Goal: Communication & Community: Answer question/provide support

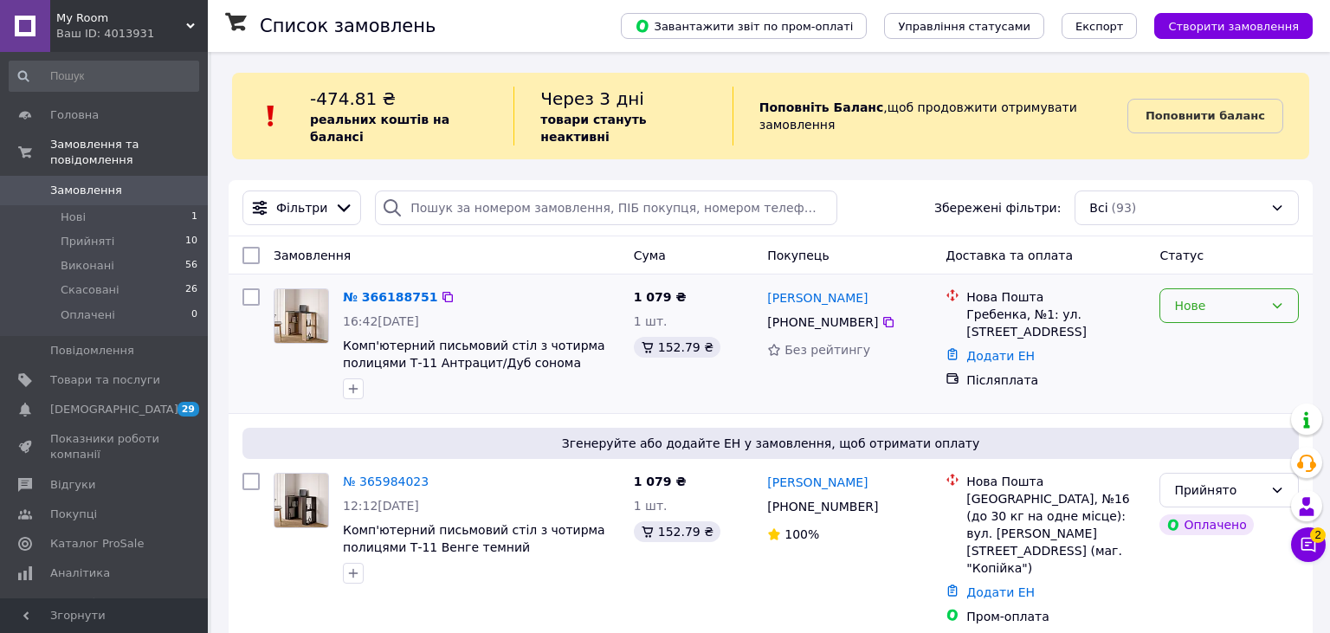
click at [1177, 296] on div "Нове" at bounding box center [1219, 305] width 89 height 19
click at [1168, 324] on li "Прийнято" at bounding box center [1230, 326] width 138 height 31
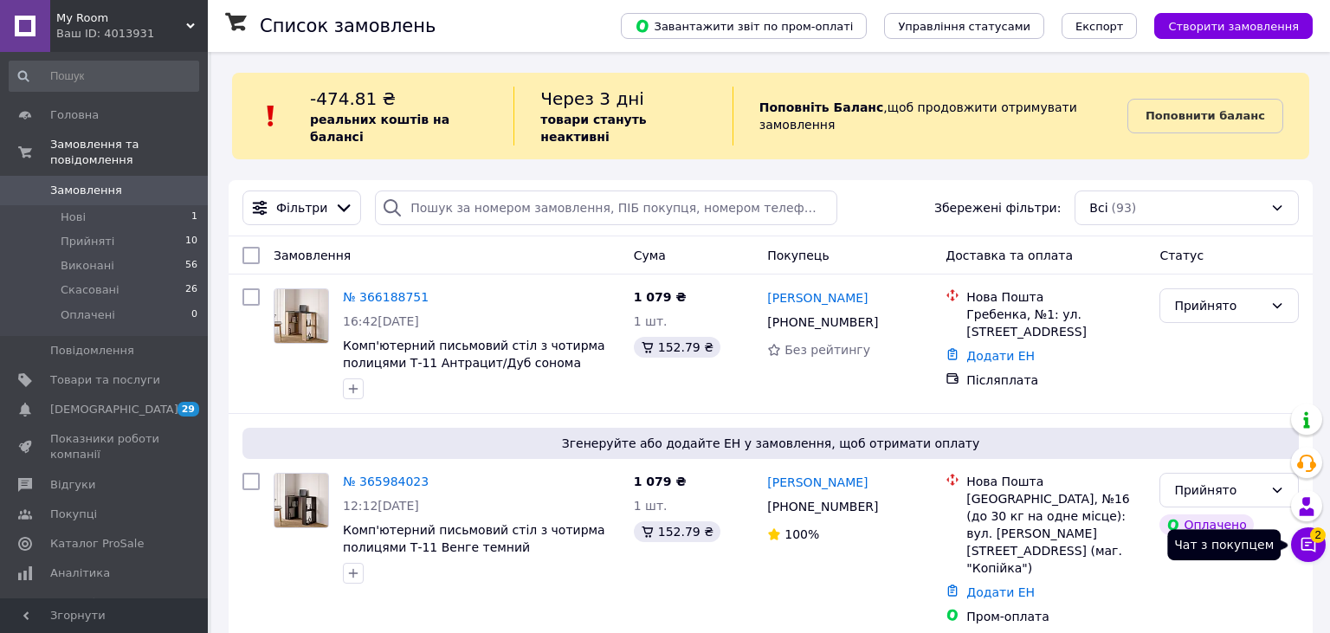
click at [1307, 538] on icon at bounding box center [1308, 544] width 17 height 17
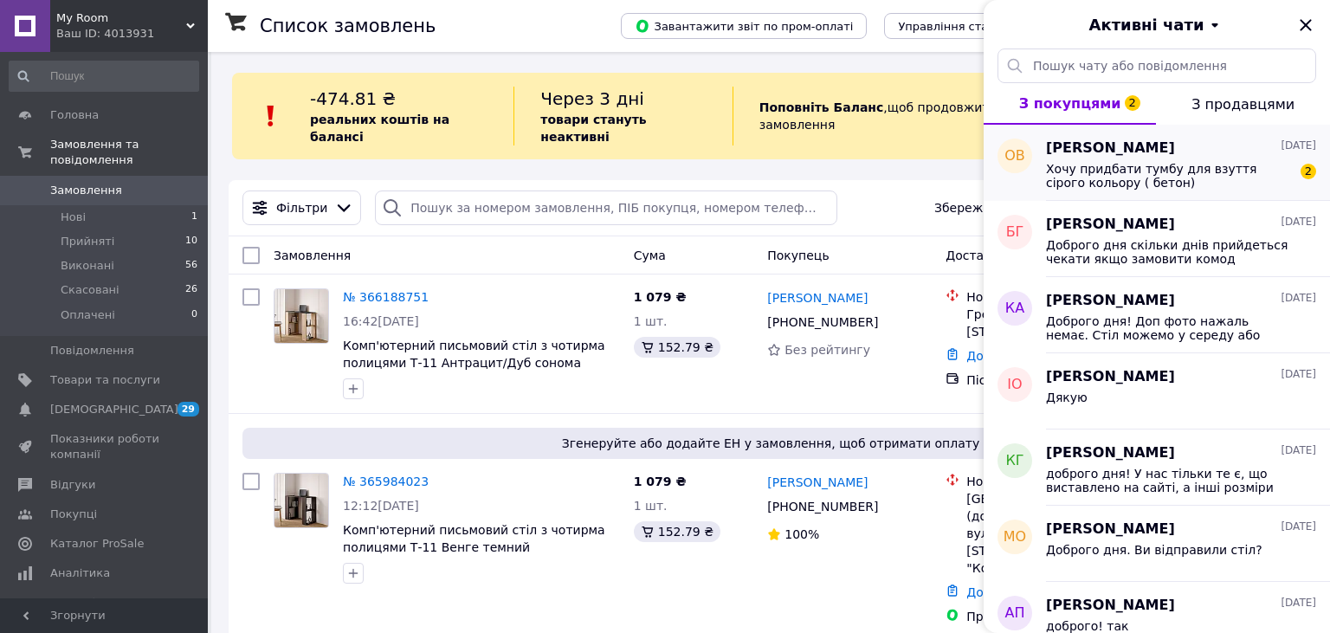
click at [1100, 178] on span "Хочу придбати тумбу для взуття сірого кольору ( бетон)" at bounding box center [1169, 176] width 246 height 28
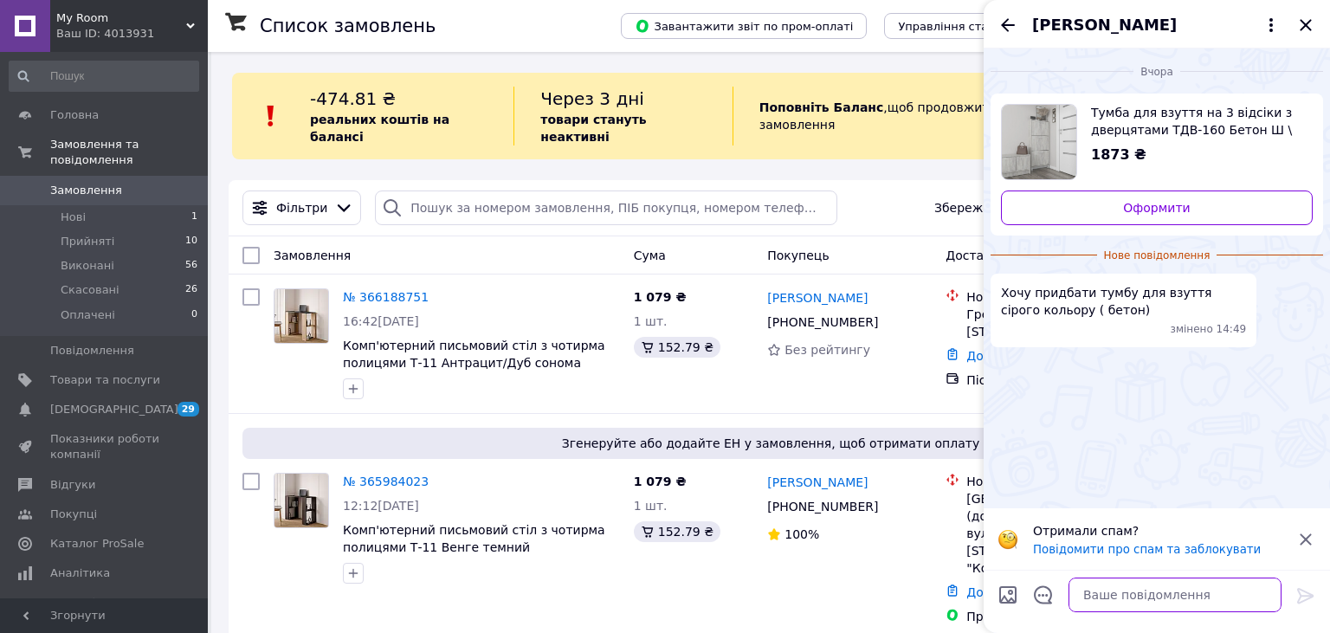
click at [1108, 604] on textarea at bounding box center [1175, 595] width 213 height 35
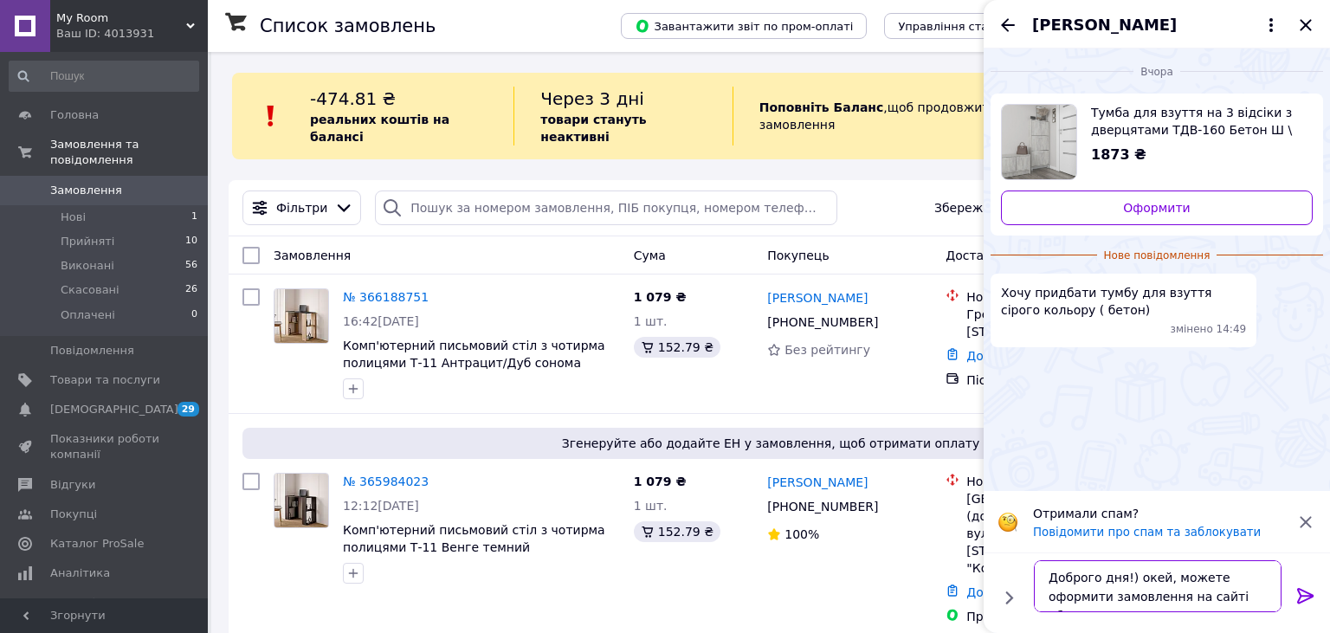
scroll to position [1, 0]
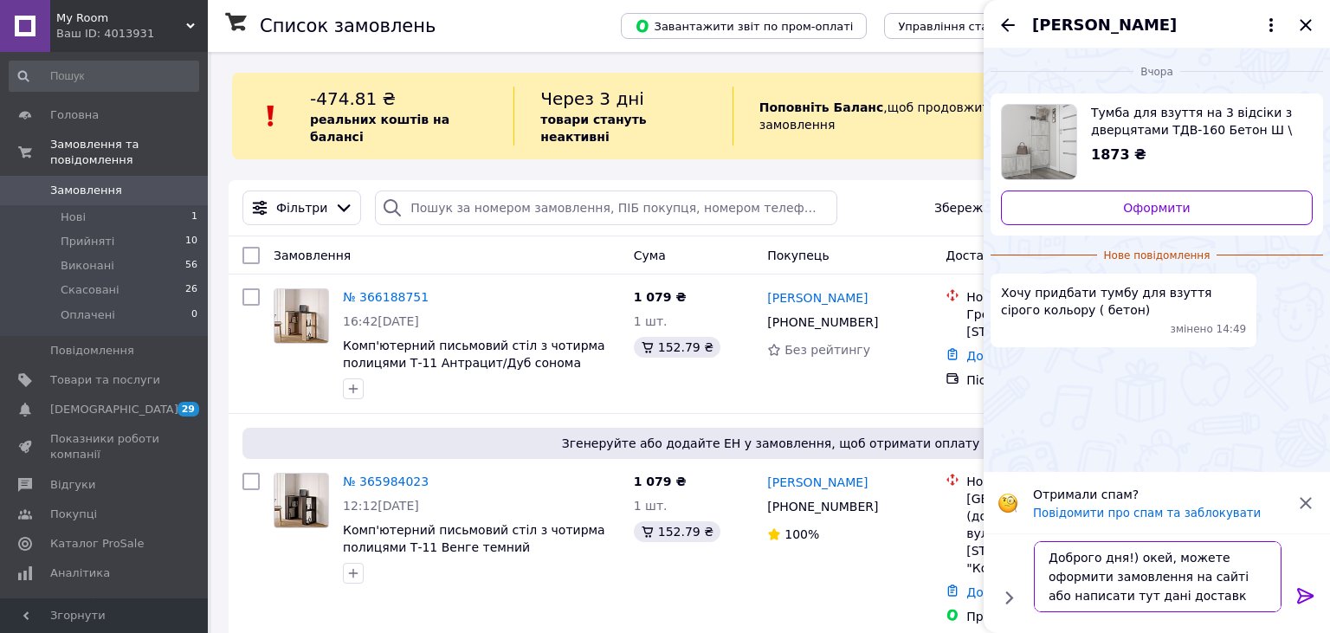
type textarea "Доброго дня!) окей, можете оформити замовлення на сайті або написати тут дані д…"
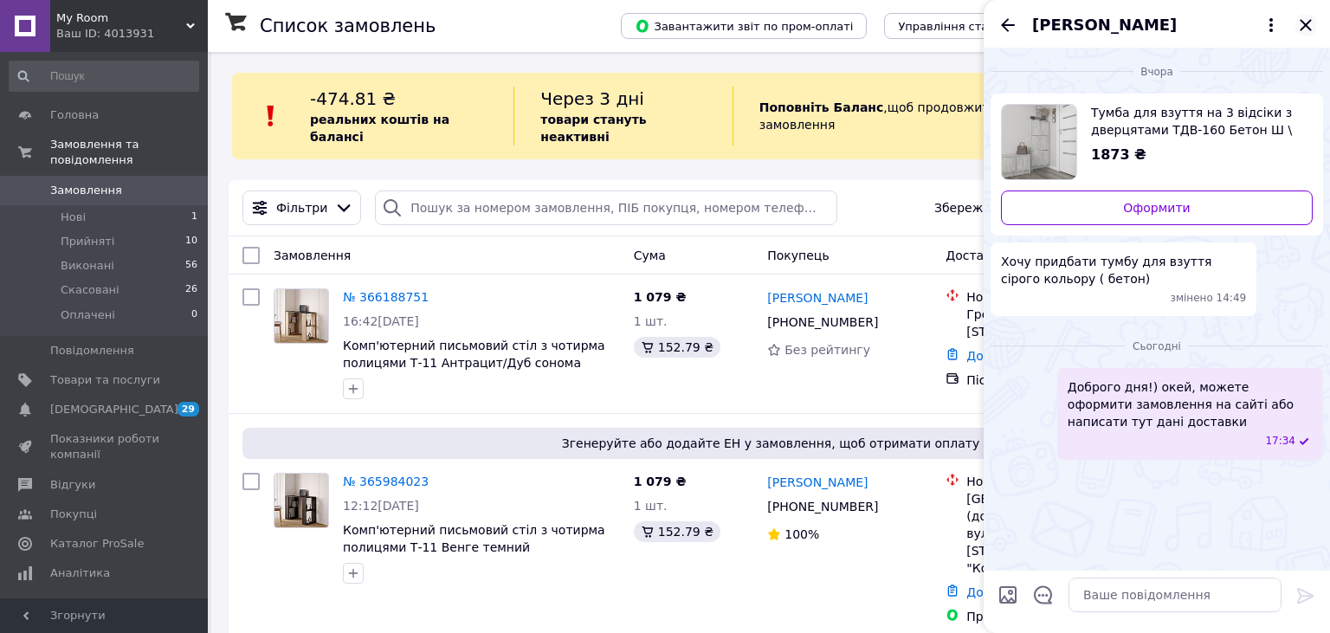
click at [1308, 26] on icon "Закрити" at bounding box center [1306, 25] width 21 height 21
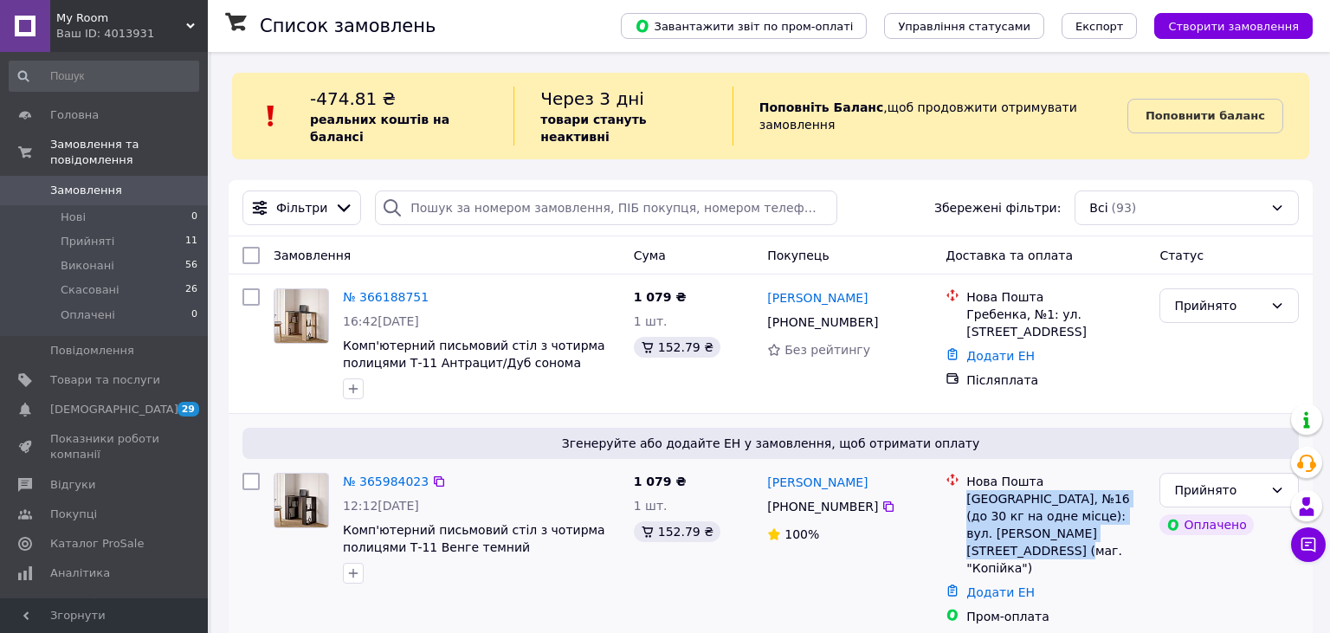
drag, startPoint x: 969, startPoint y: 480, endPoint x: 1082, endPoint y: 538, distance: 126.7
click at [1082, 538] on div "[GEOGRAPHIC_DATA], №16 (до 30 кг на одне місце): вул. [PERSON_NAME][STREET_ADDR…" at bounding box center [1056, 533] width 179 height 87
copy div "[GEOGRAPHIC_DATA], №16 (до 30 кг на одне місце): вул. [PERSON_NAME][STREET_ADDR…"
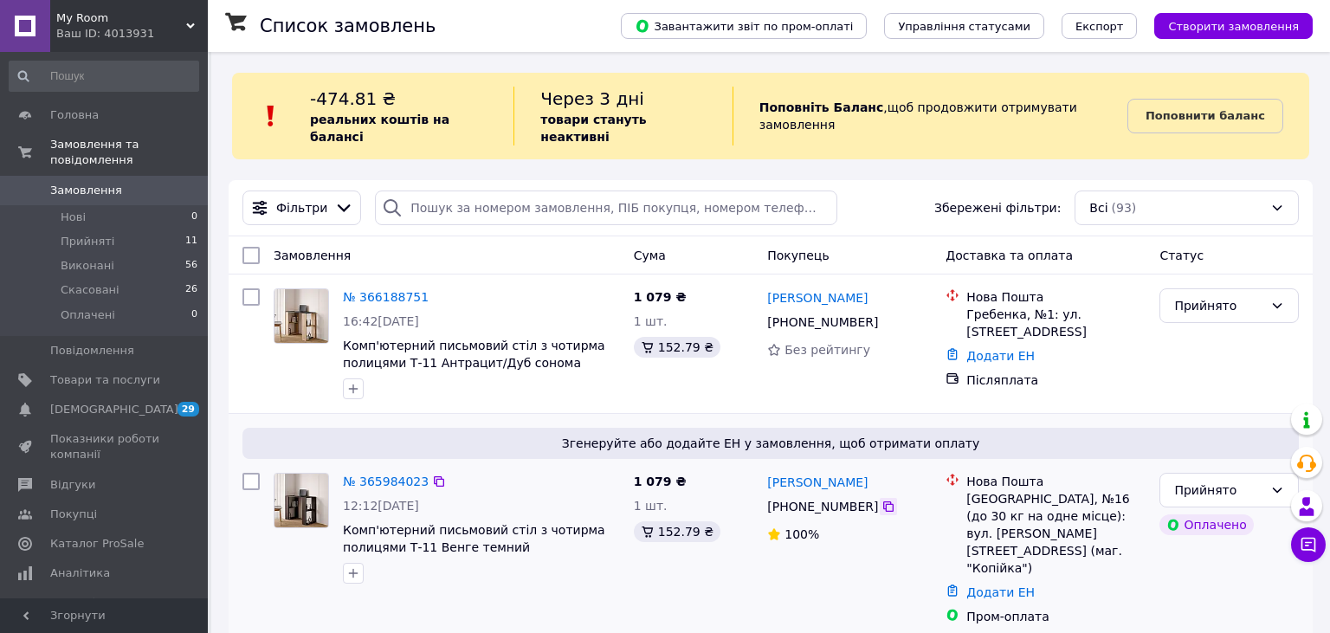
click at [882, 500] on icon at bounding box center [889, 507] width 14 height 14
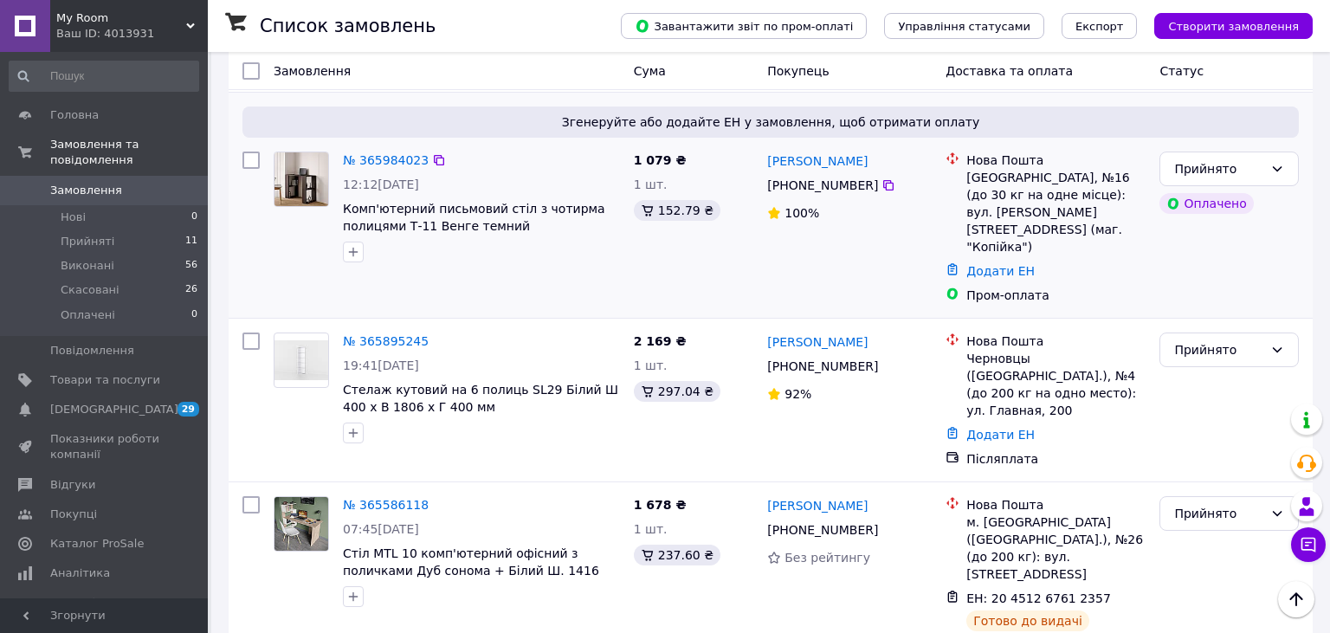
scroll to position [366, 0]
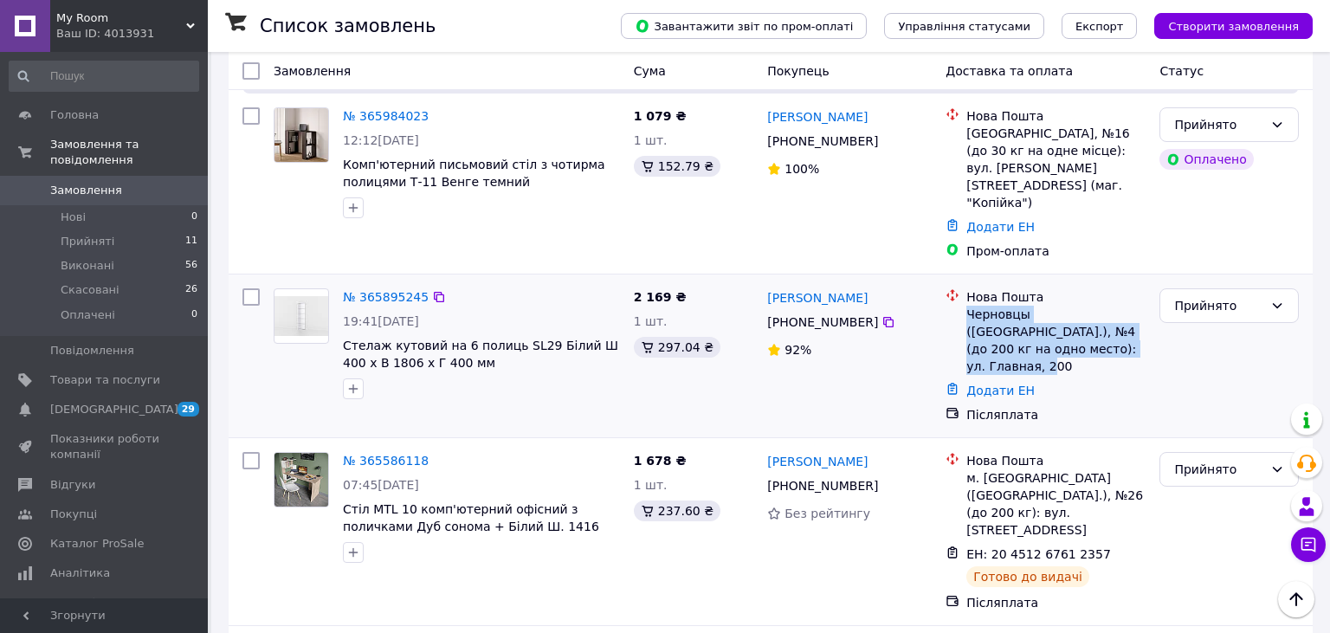
drag, startPoint x: 970, startPoint y: 278, endPoint x: 1070, endPoint y: 313, distance: 105.5
click at [1070, 313] on div "Черновцы ([GEOGRAPHIC_DATA].), №4 (до 200 кг на одно место): ул. Главная, 200" at bounding box center [1056, 340] width 179 height 69
copy div "Черновцы ([GEOGRAPHIC_DATA].), №4 (до 200 кг на одно место): ул. Главная, 200"
click at [884, 317] on icon at bounding box center [889, 322] width 10 height 10
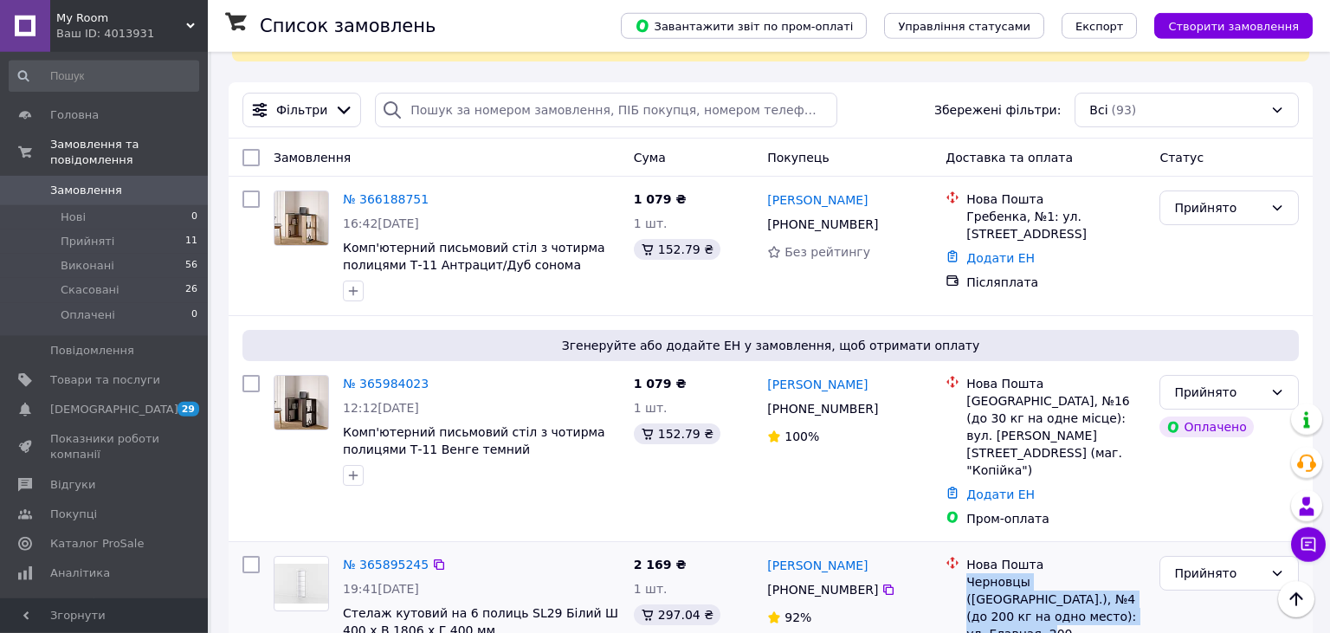
scroll to position [91, 0]
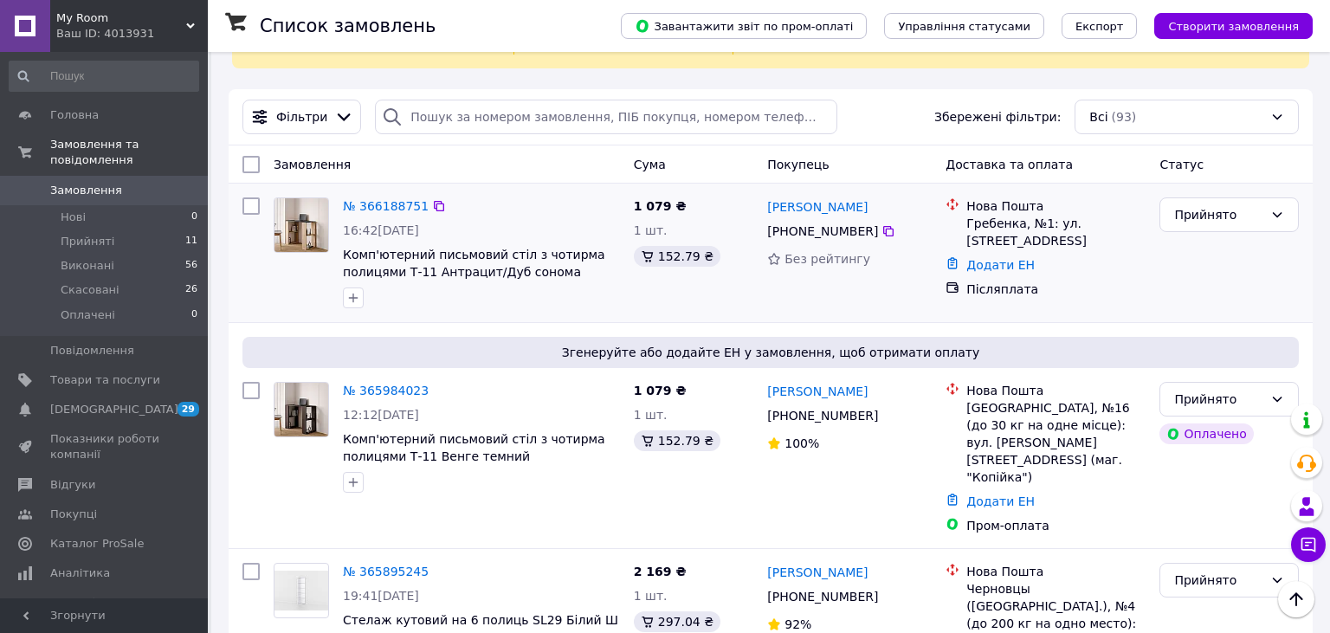
click at [566, 301] on div "№ 366188751 16:42[DATE] Комп'ютерний письмовий стіл з чотирма полицями Т-11 Ант…" at bounding box center [771, 253] width 1084 height 139
